Goal: Information Seeking & Learning: Check status

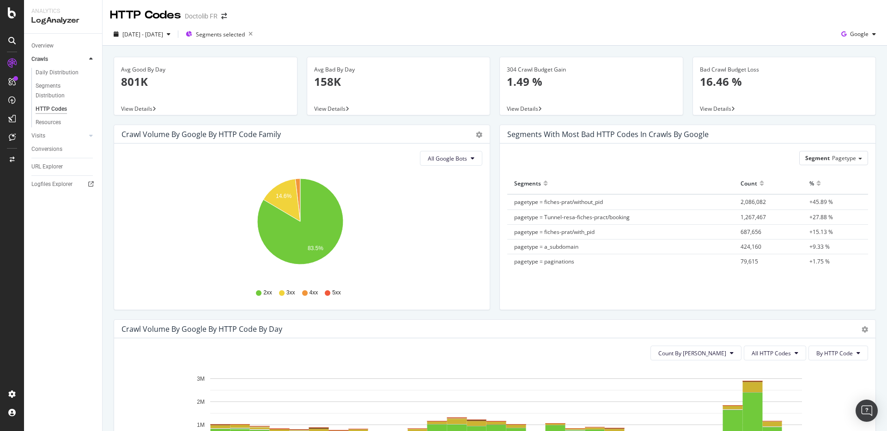
scroll to position [244, 0]
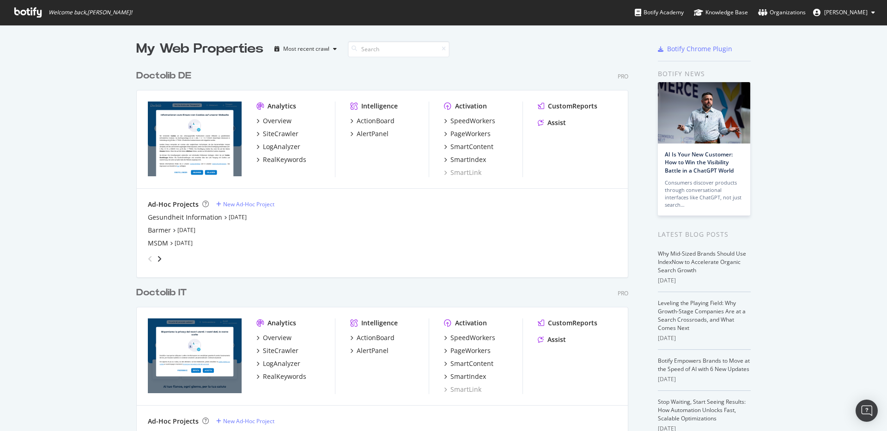
scroll to position [425, 873]
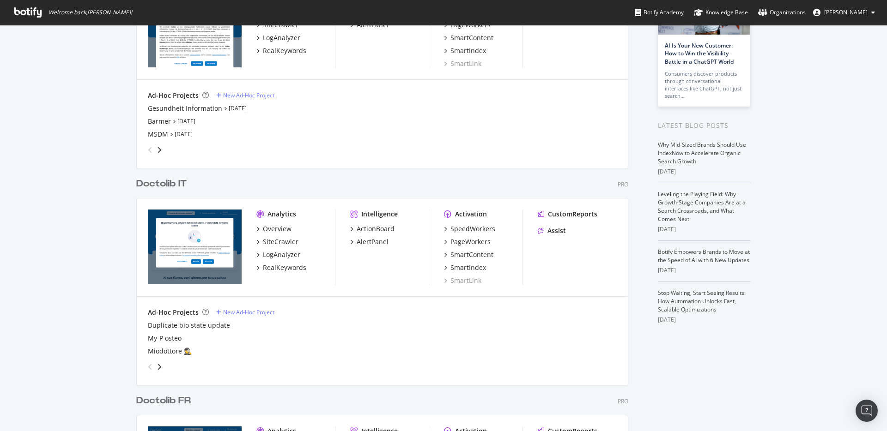
scroll to position [116, 0]
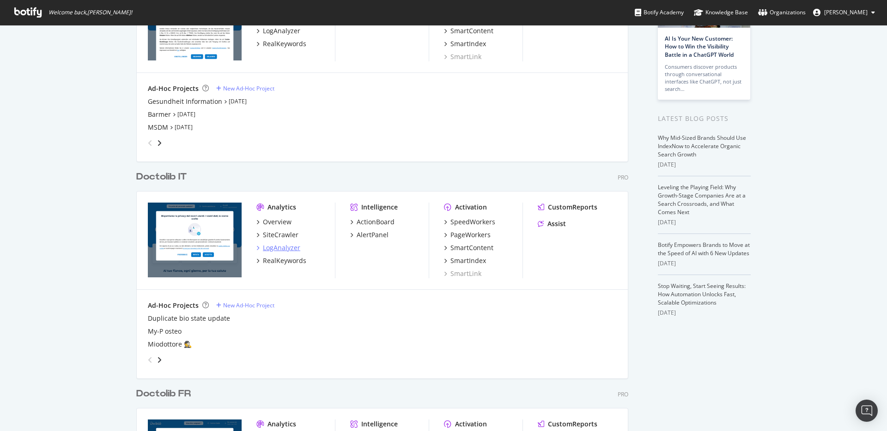
click at [282, 245] on div "LogAnalyzer" at bounding box center [281, 247] width 37 height 9
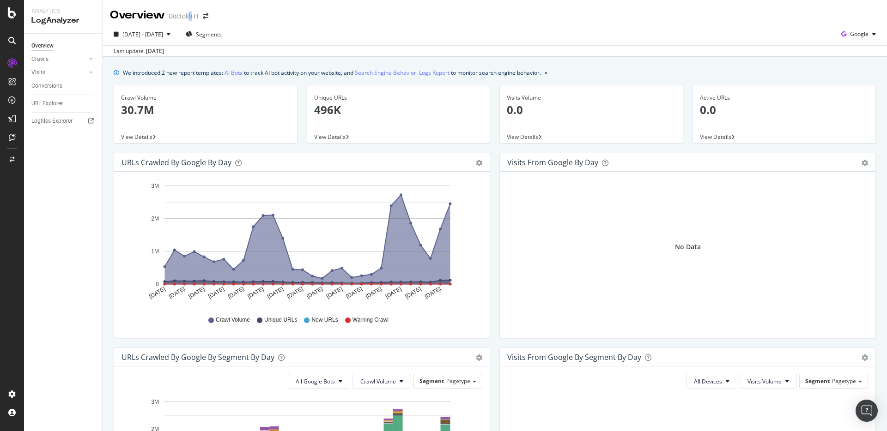
click at [191, 15] on div "Doctolib IT" at bounding box center [184, 16] width 30 height 9
click at [202, 17] on span at bounding box center [205, 16] width 13 height 6
click at [206, 18] on icon "arrow-right-arrow-left" at bounding box center [206, 16] width 6 height 6
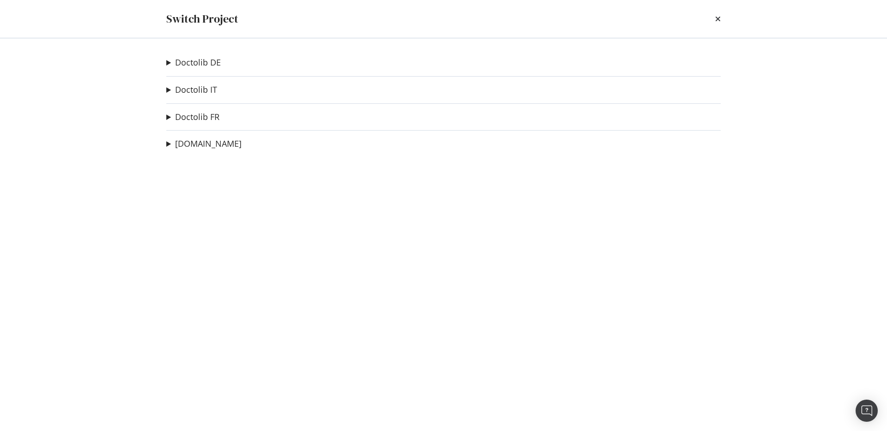
click at [206, 126] on div "Doctolib DE Gesundheit Information Ad-Hoc Project Barmer Ad-Hoc Project MSDM Ad…" at bounding box center [443, 234] width 591 height 393
click at [206, 120] on link "Doctolib FR" at bounding box center [197, 117] width 44 height 10
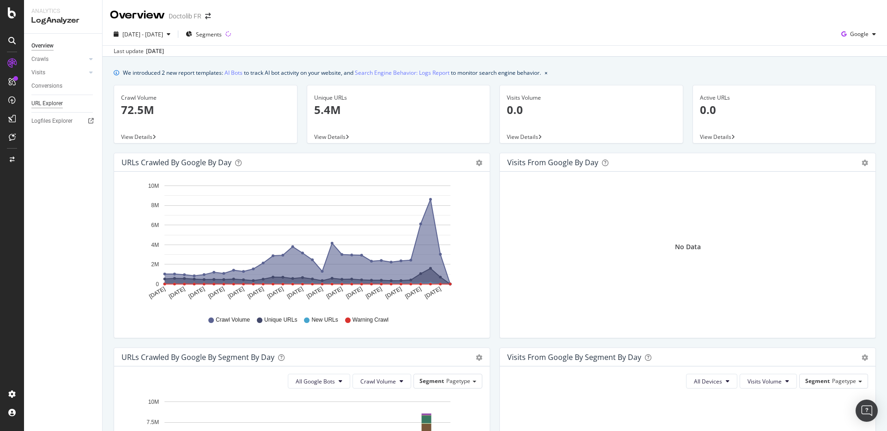
click at [48, 103] on div "URL Explorer" at bounding box center [46, 104] width 31 height 10
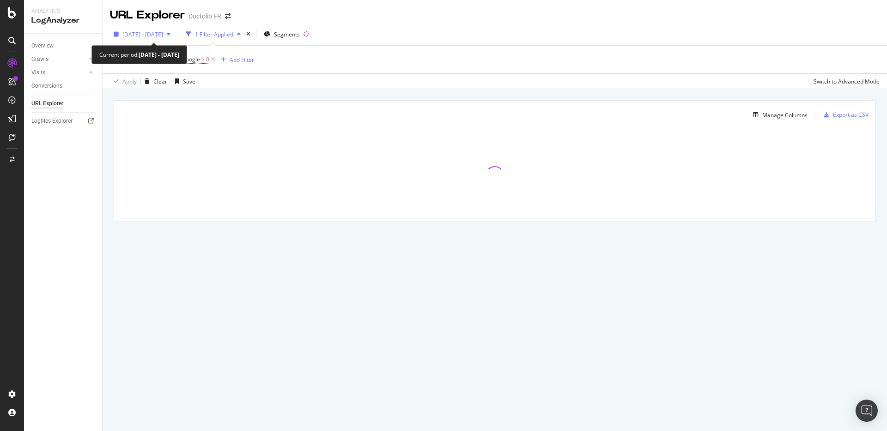
click at [170, 34] on icon "button" at bounding box center [169, 34] width 4 height 6
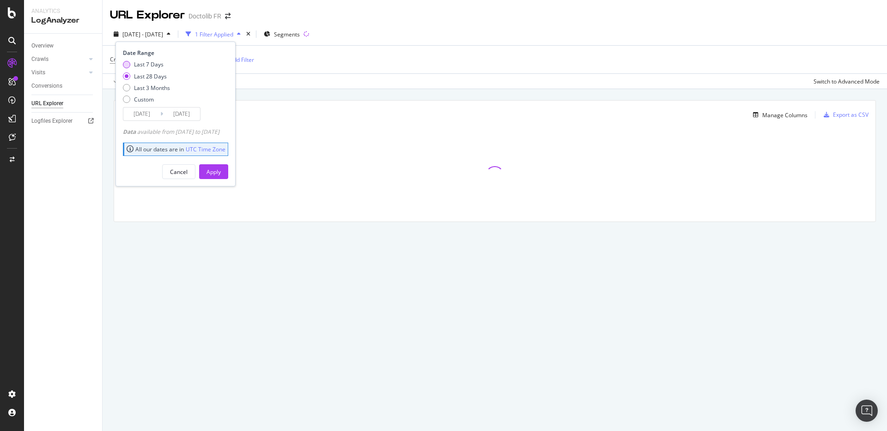
click at [156, 61] on div "Last 7 Days" at bounding box center [149, 65] width 30 height 8
type input "2025/08/04"
click at [221, 167] on div "Apply" at bounding box center [213, 172] width 14 height 14
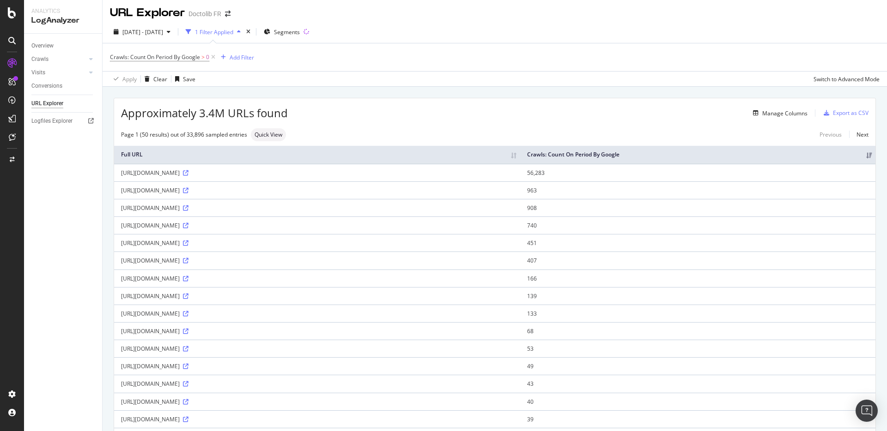
scroll to position [4, 0]
click at [751, 116] on div "Manage Columns" at bounding box center [778, 112] width 58 height 10
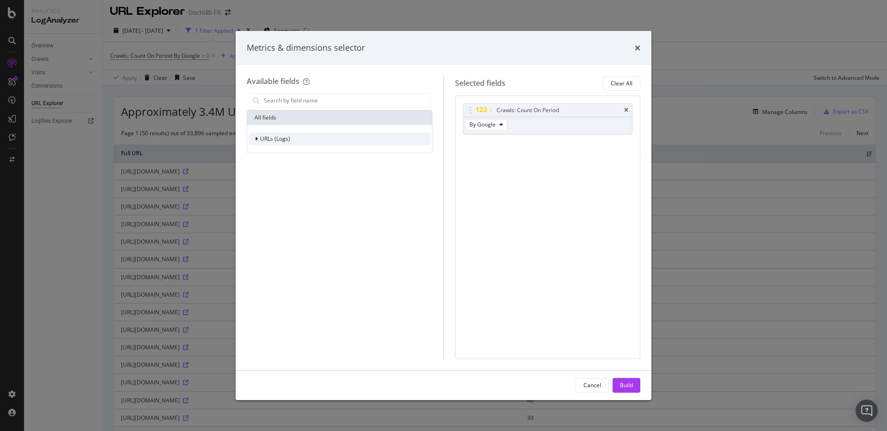
click at [375, 133] on div "URLs (Logs)" at bounding box center [339, 139] width 181 height 13
click at [352, 155] on div "URL Scheme" at bounding box center [339, 152] width 181 height 13
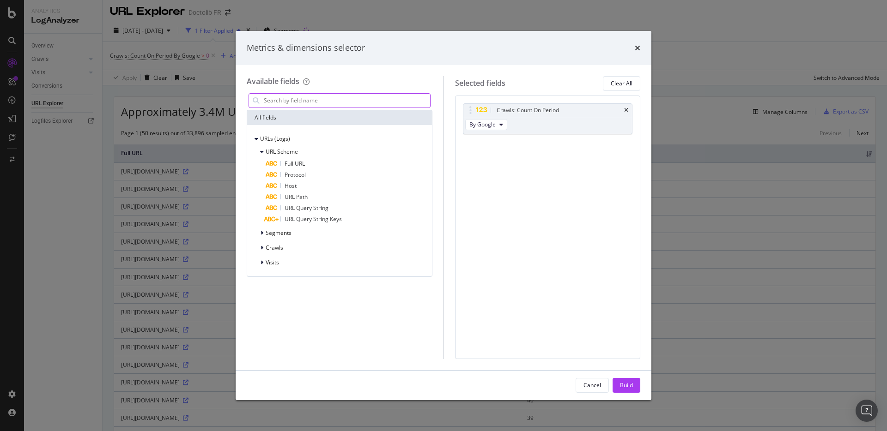
click at [321, 99] on input "modal" at bounding box center [346, 101] width 167 height 14
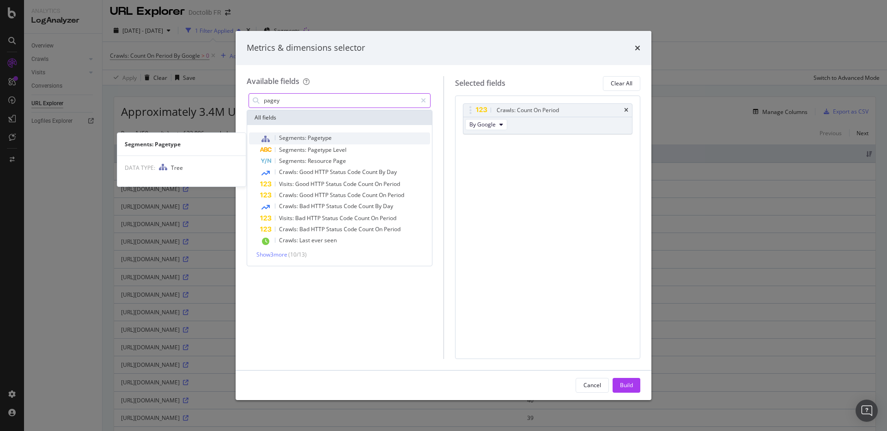
type input "pagey"
click at [289, 140] on span "Segments:" at bounding box center [293, 138] width 29 height 8
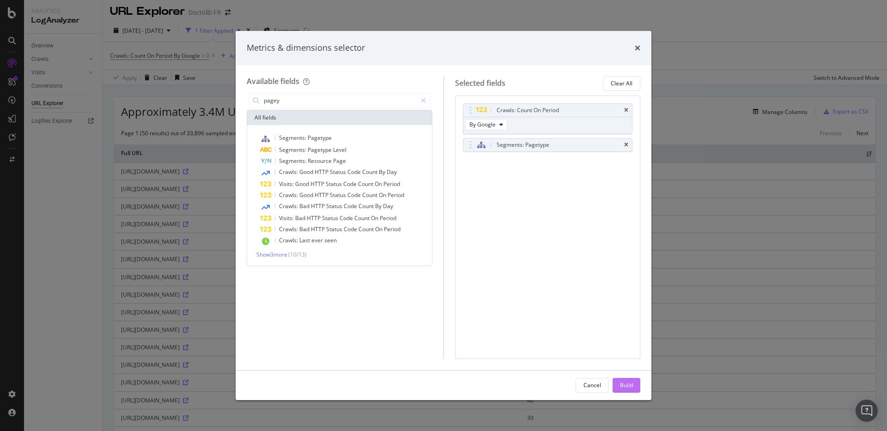
click at [625, 392] on div "Build" at bounding box center [626, 386] width 13 height 14
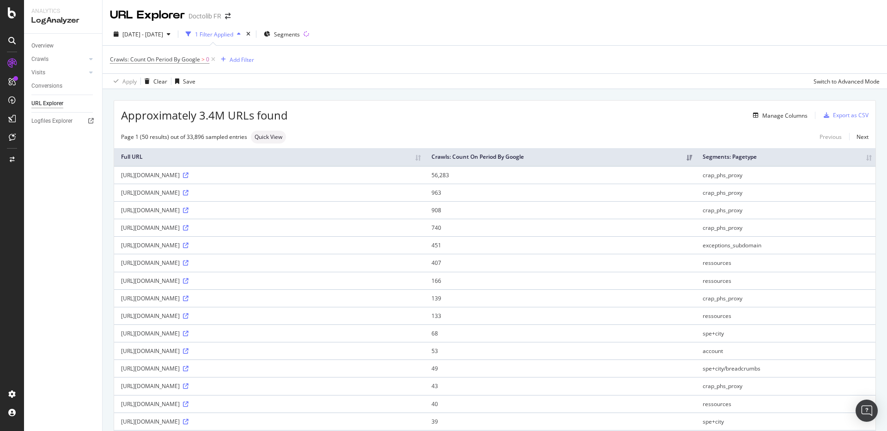
click at [232, 11] on div "URL Explorer Doctolib FR" at bounding box center [175, 15] width 130 height 16
click at [224, 11] on div "URL Explorer Doctolib FR" at bounding box center [175, 15] width 130 height 16
click at [229, 15] on icon "arrow-right-arrow-left" at bounding box center [228, 16] width 6 height 6
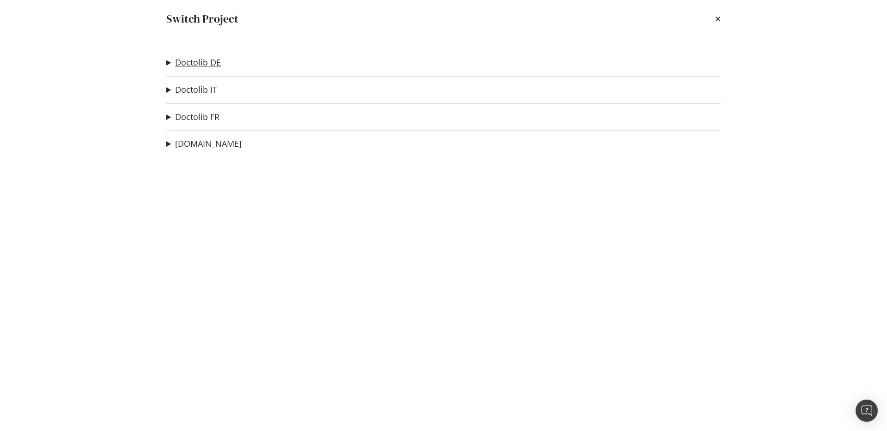
click at [203, 64] on link "Doctolib DE" at bounding box center [198, 63] width 46 height 10
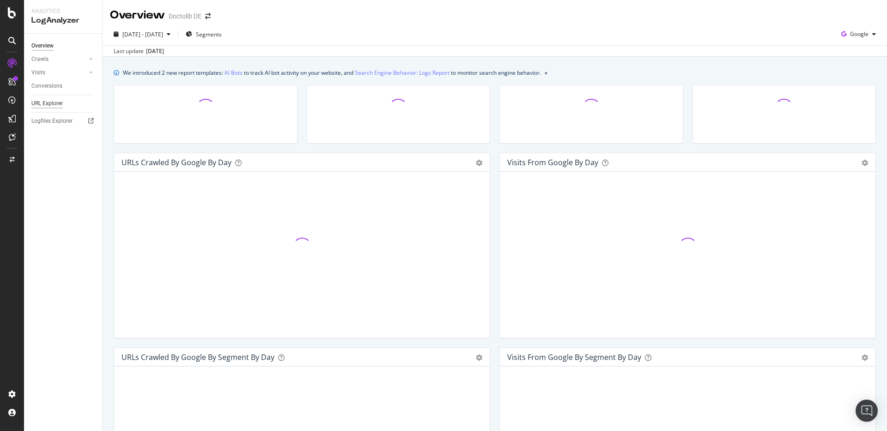
click at [52, 103] on div "URL Explorer" at bounding box center [46, 104] width 31 height 10
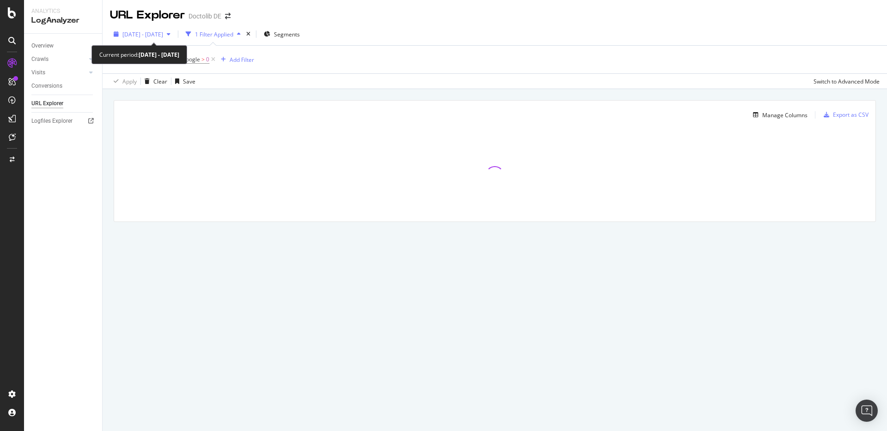
click at [163, 34] on span "[DATE] - [DATE]" at bounding box center [142, 34] width 41 height 8
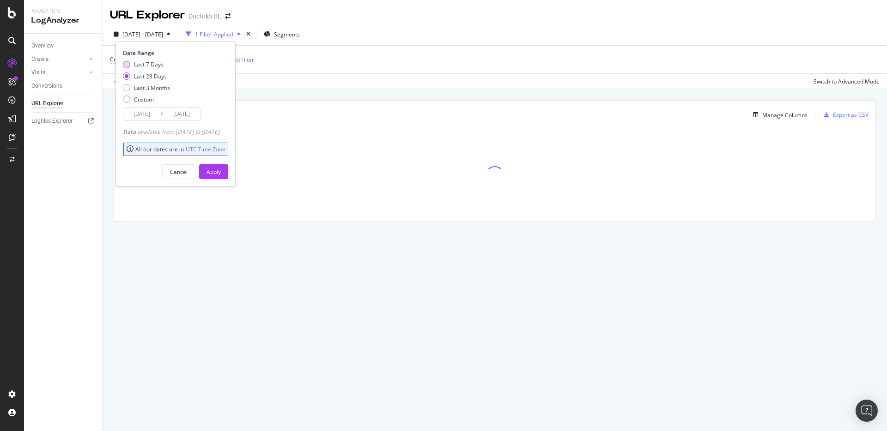
click at [164, 68] on div "Last 7 Days" at bounding box center [146, 65] width 47 height 8
type input "2025/08/04"
click at [221, 168] on div "Apply" at bounding box center [213, 172] width 14 height 8
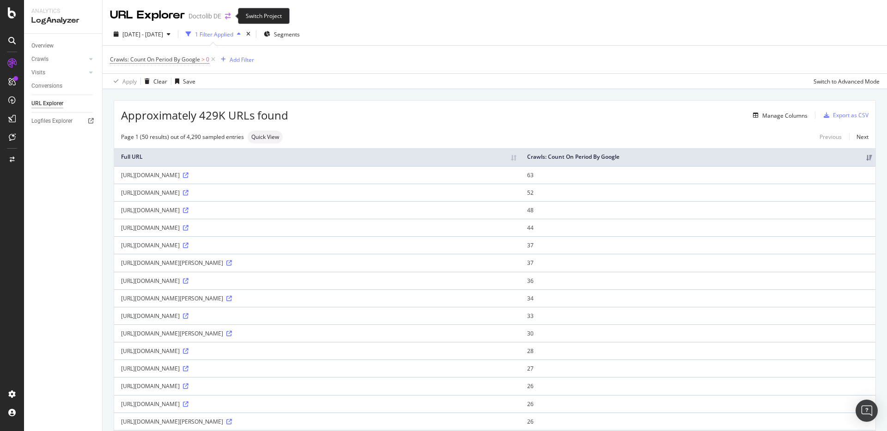
click at [225, 14] on icon "arrow-right-arrow-left" at bounding box center [228, 16] width 6 height 6
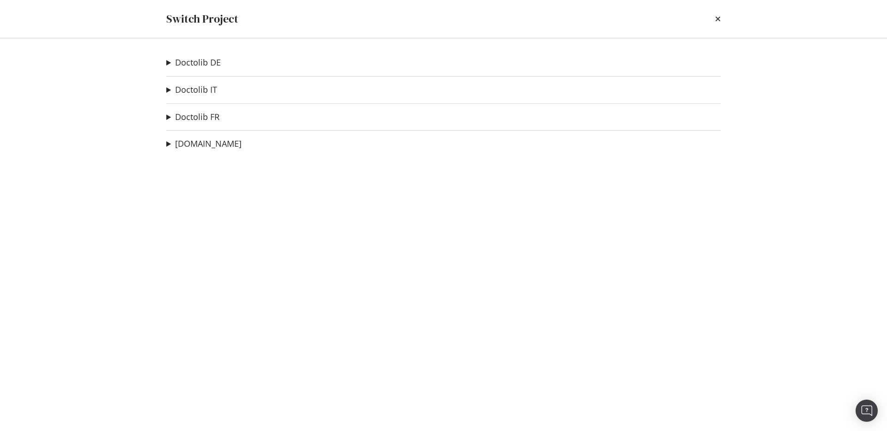
click at [211, 80] on div "Doctolib DE Gesundheit Information Ad-Hoc Project Barmer Ad-Hoc Project MSDM Ad…" at bounding box center [443, 234] width 591 height 393
click at [211, 92] on link "Doctolib IT" at bounding box center [196, 90] width 42 height 10
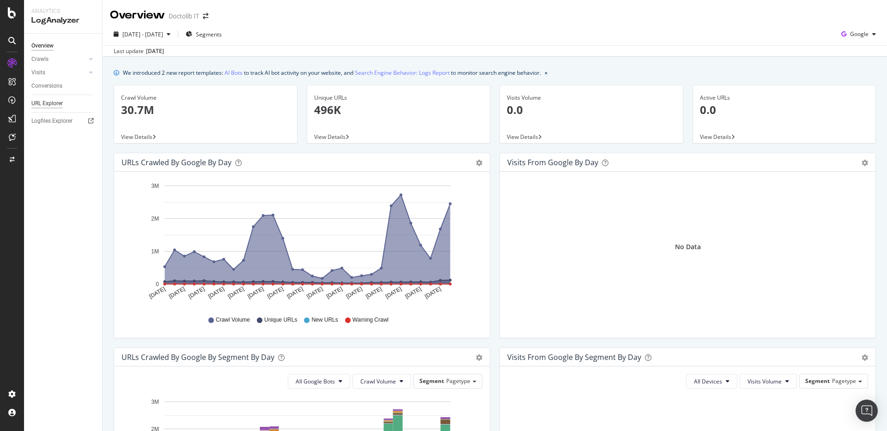
click at [46, 103] on div "URL Explorer" at bounding box center [46, 104] width 31 height 10
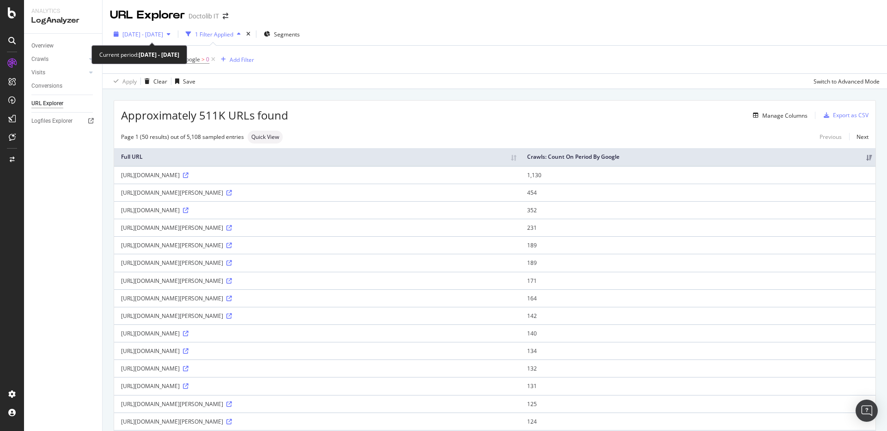
click at [163, 33] on span "2025 Jul. 11th - Aug. 9th" at bounding box center [142, 34] width 41 height 8
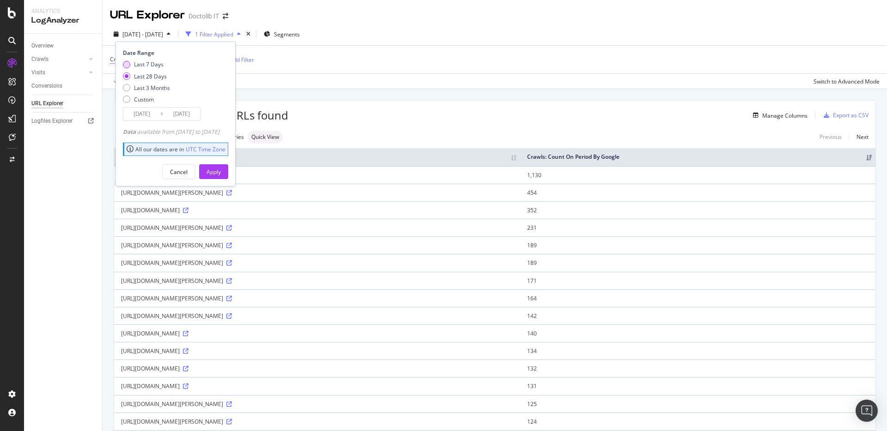
click at [154, 67] on div "Last 7 Days" at bounding box center [149, 65] width 30 height 8
type input "2025/08/03"
click at [228, 172] on button "Apply" at bounding box center [213, 171] width 29 height 15
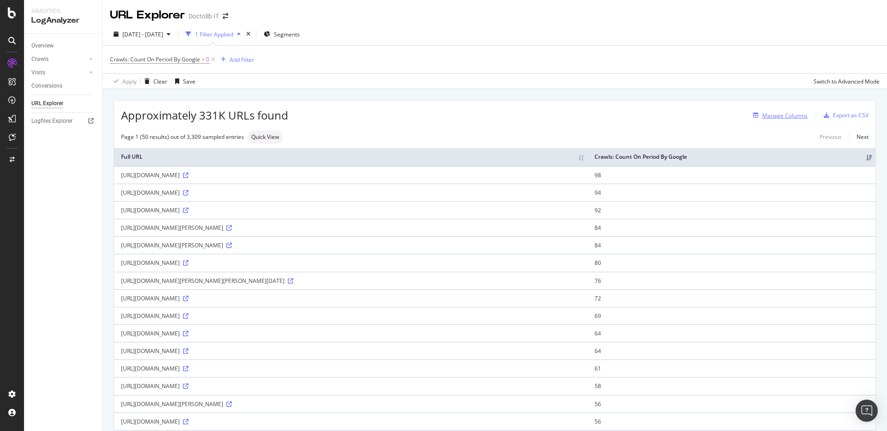
click at [789, 114] on div "Manage Columns" at bounding box center [784, 116] width 45 height 8
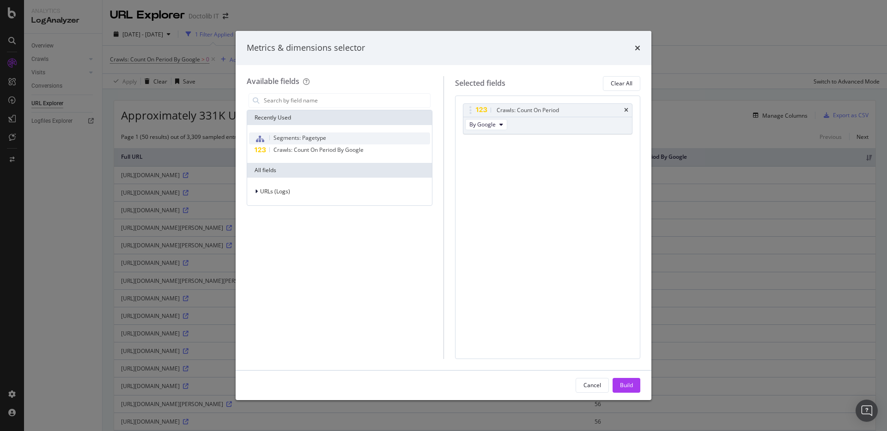
click at [342, 141] on div "Segments: Pagetype" at bounding box center [339, 139] width 181 height 12
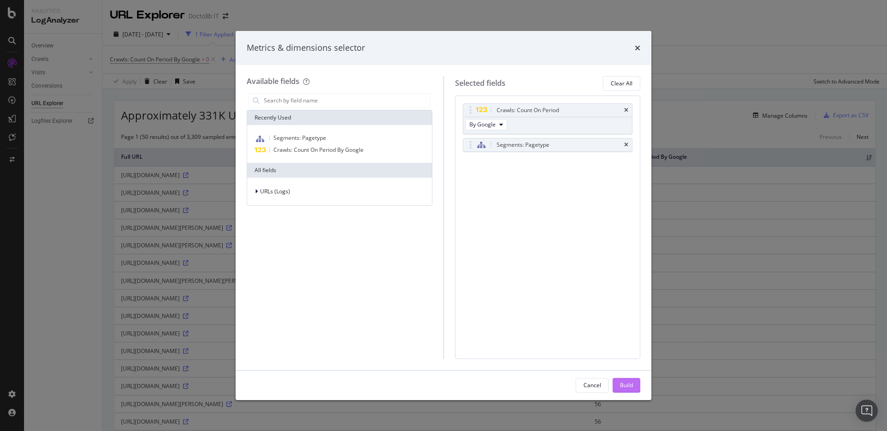
click at [635, 386] on button "Build" at bounding box center [627, 385] width 28 height 15
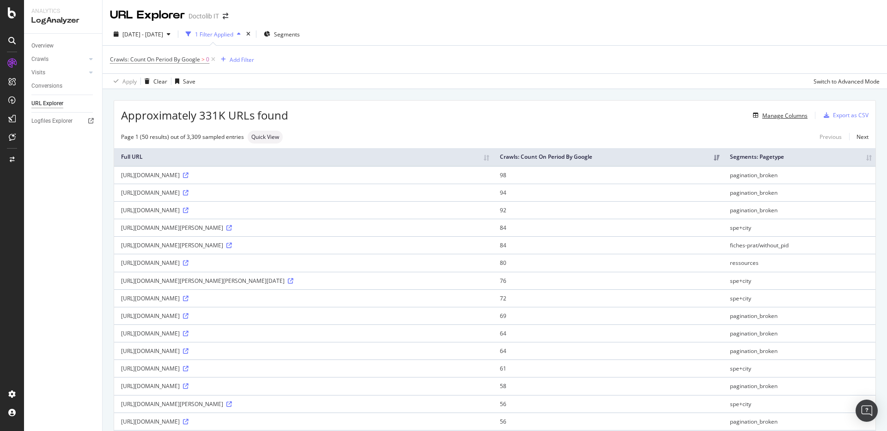
scroll to position [3, 0]
